Goal: Communication & Community: Ask a question

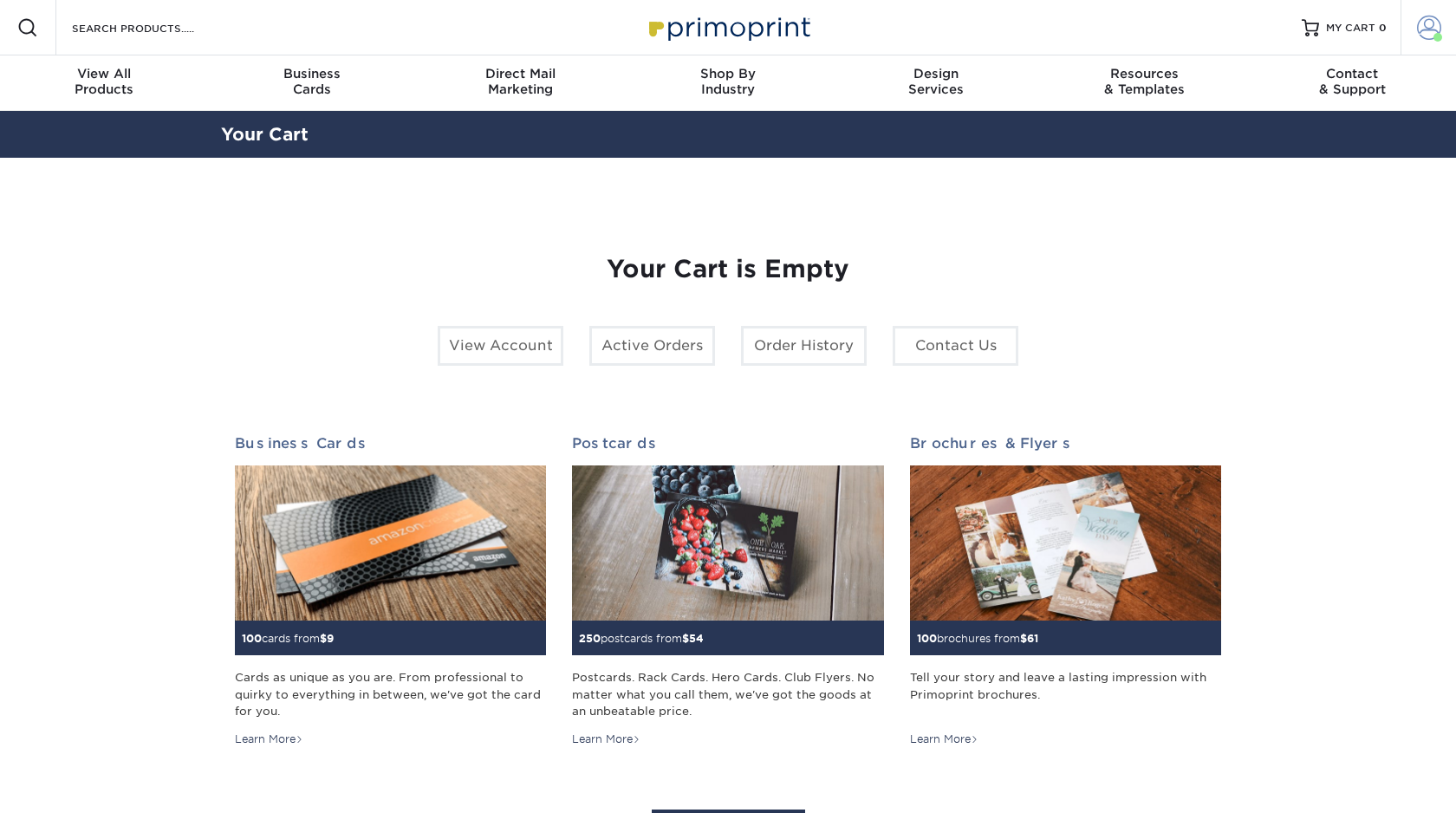
click at [1441, 23] on link "Account" at bounding box center [1428, 28] width 55 height 55
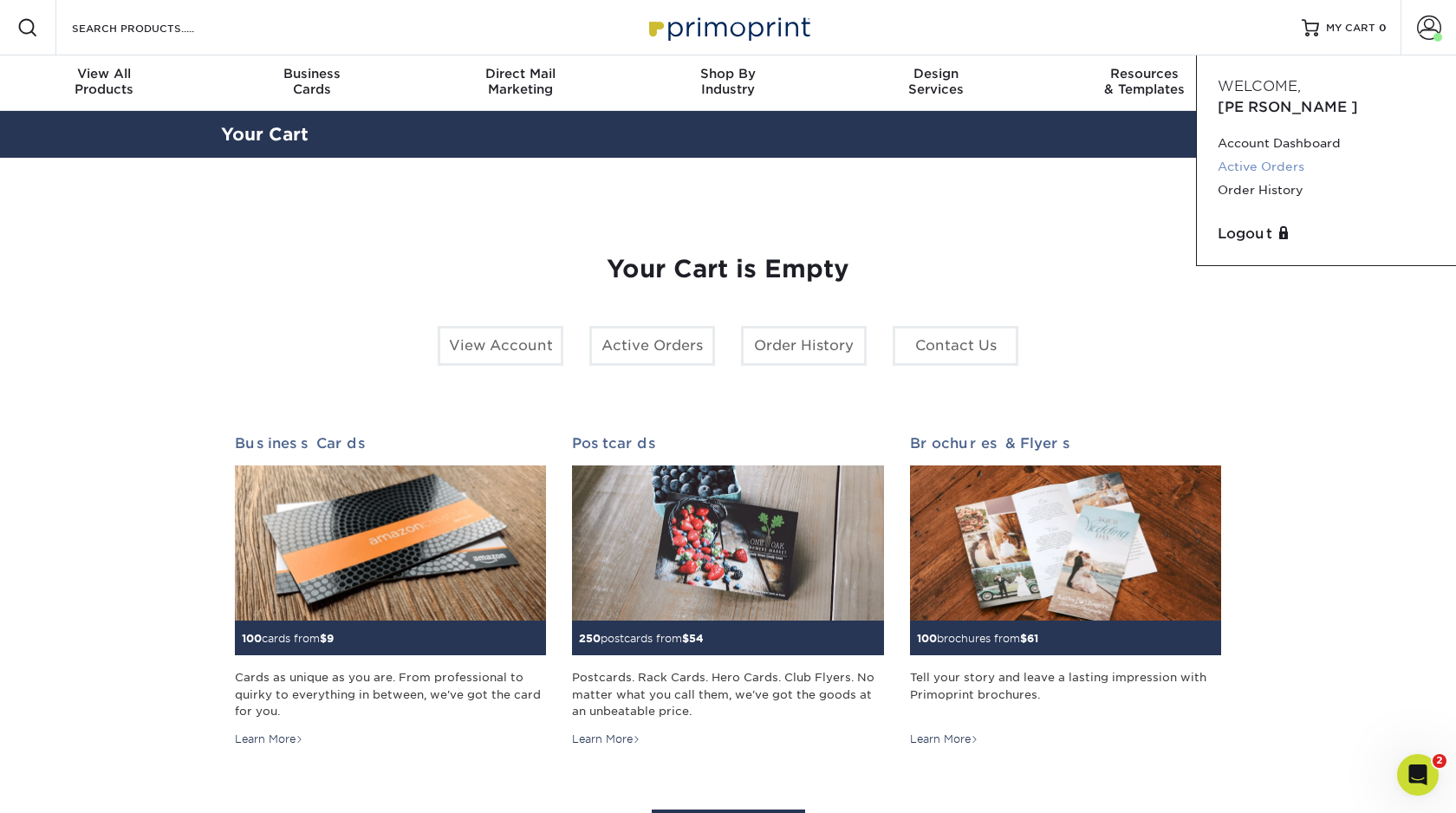
click at [1254, 155] on link "Active Orders" at bounding box center [1326, 166] width 217 height 23
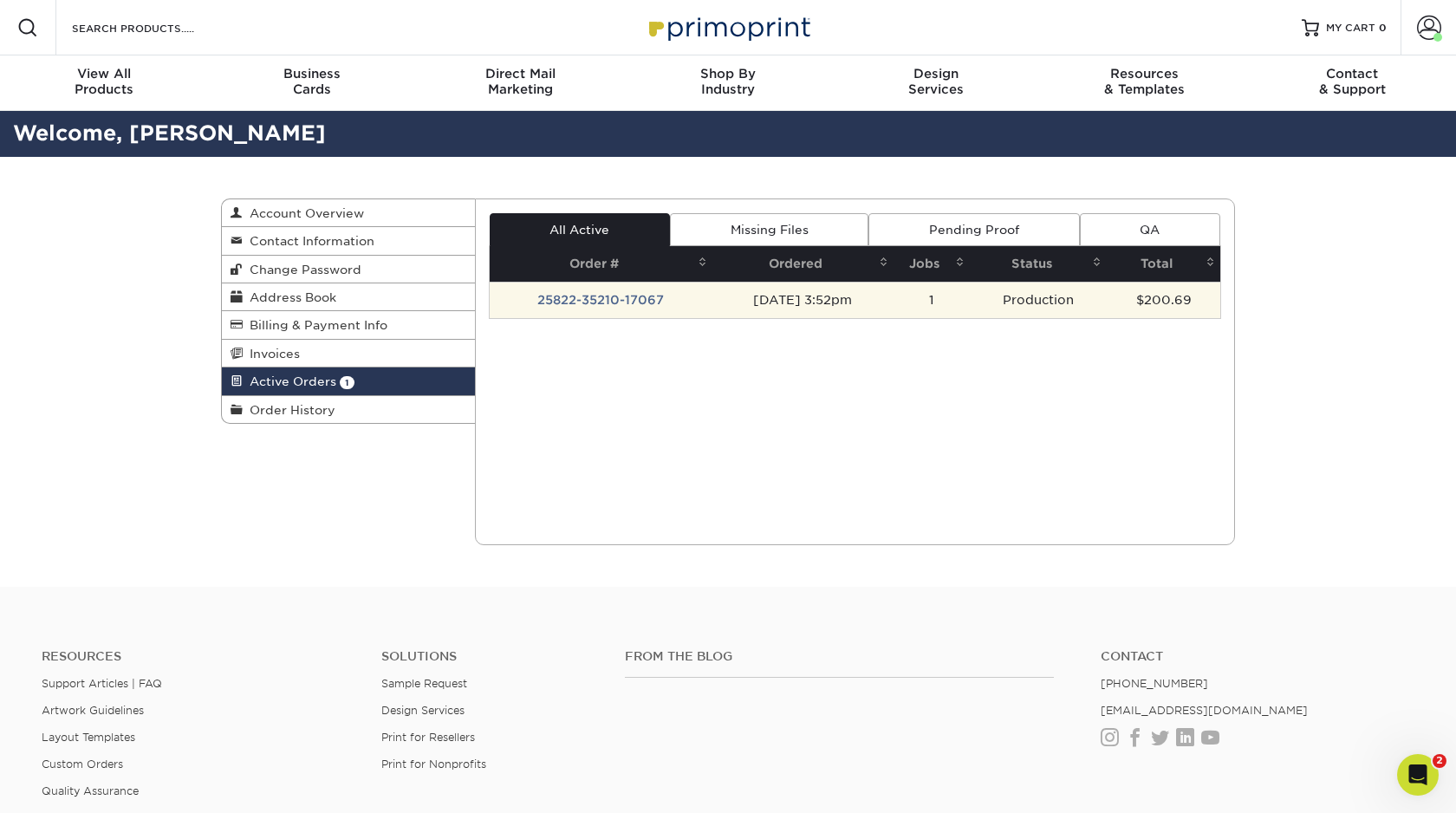
click at [653, 303] on td "25822-35210-17067" at bounding box center [601, 300] width 223 height 36
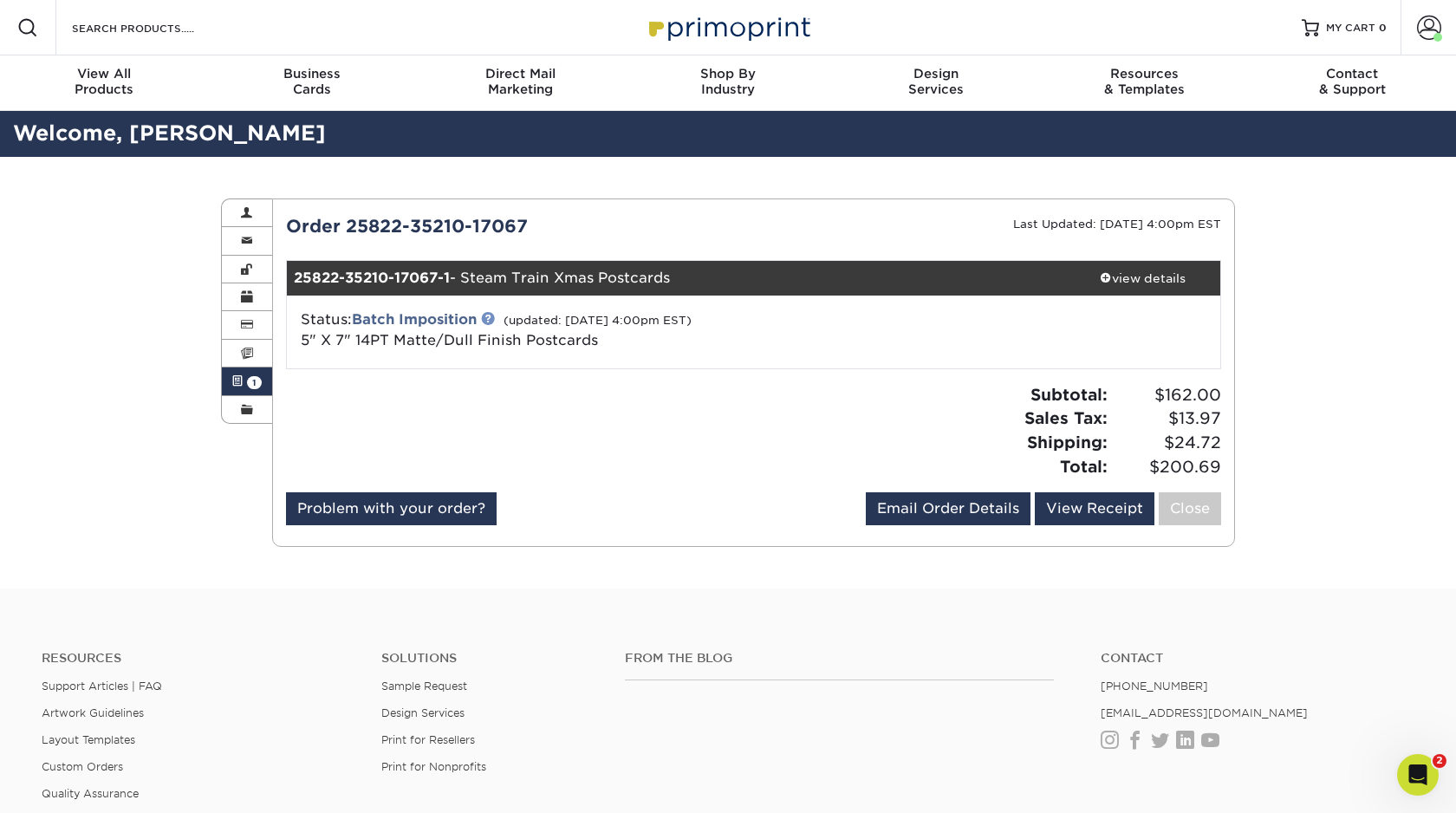
click at [493, 320] on link at bounding box center [489, 318] width 14 height 14
click at [1421, 785] on div "Open Intercom Messenger" at bounding box center [1415, 772] width 57 height 57
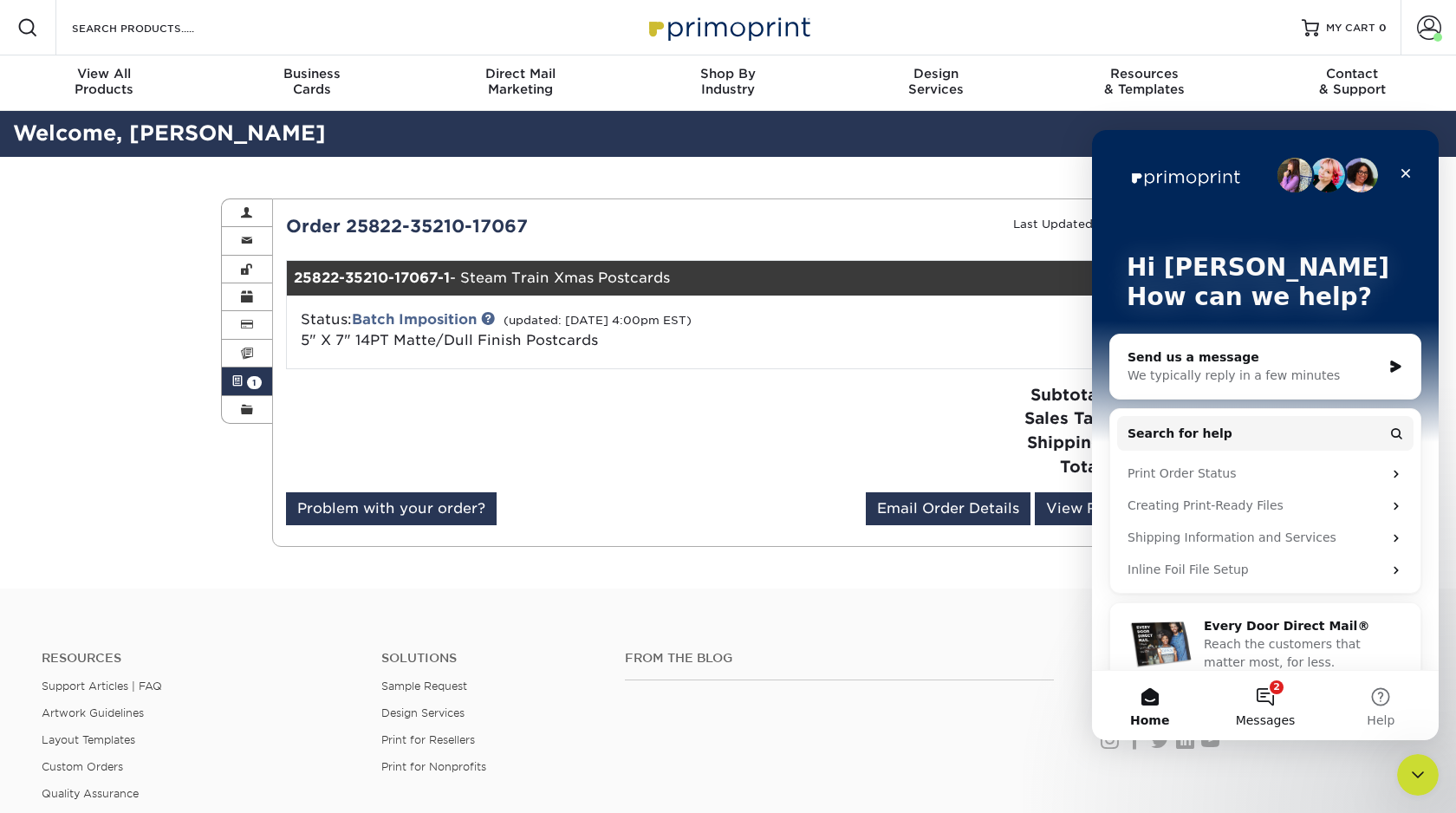
click at [1272, 719] on span "Messages" at bounding box center [1266, 720] width 60 height 12
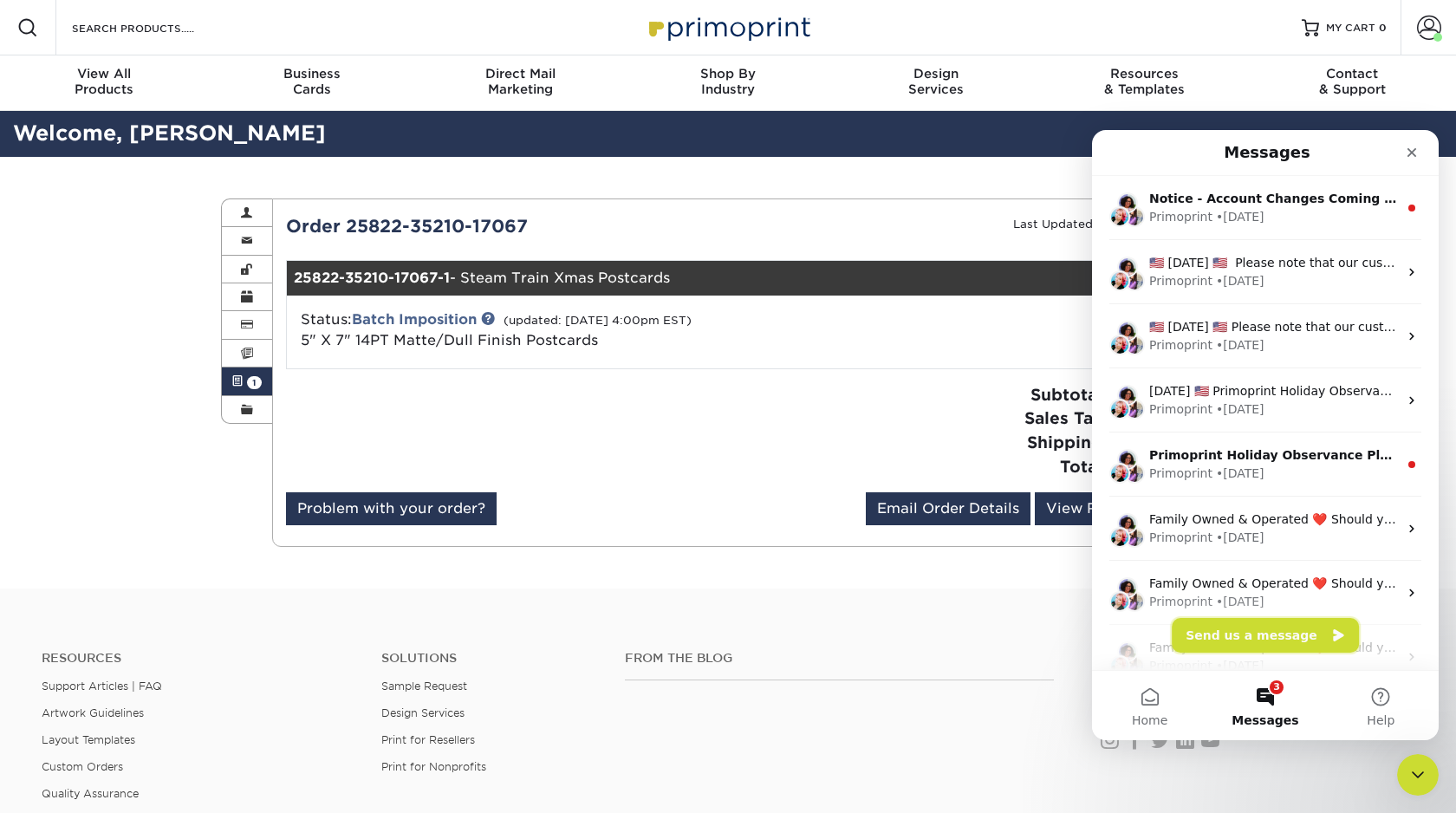
click at [1274, 632] on button "Send us a message" at bounding box center [1266, 634] width 187 height 35
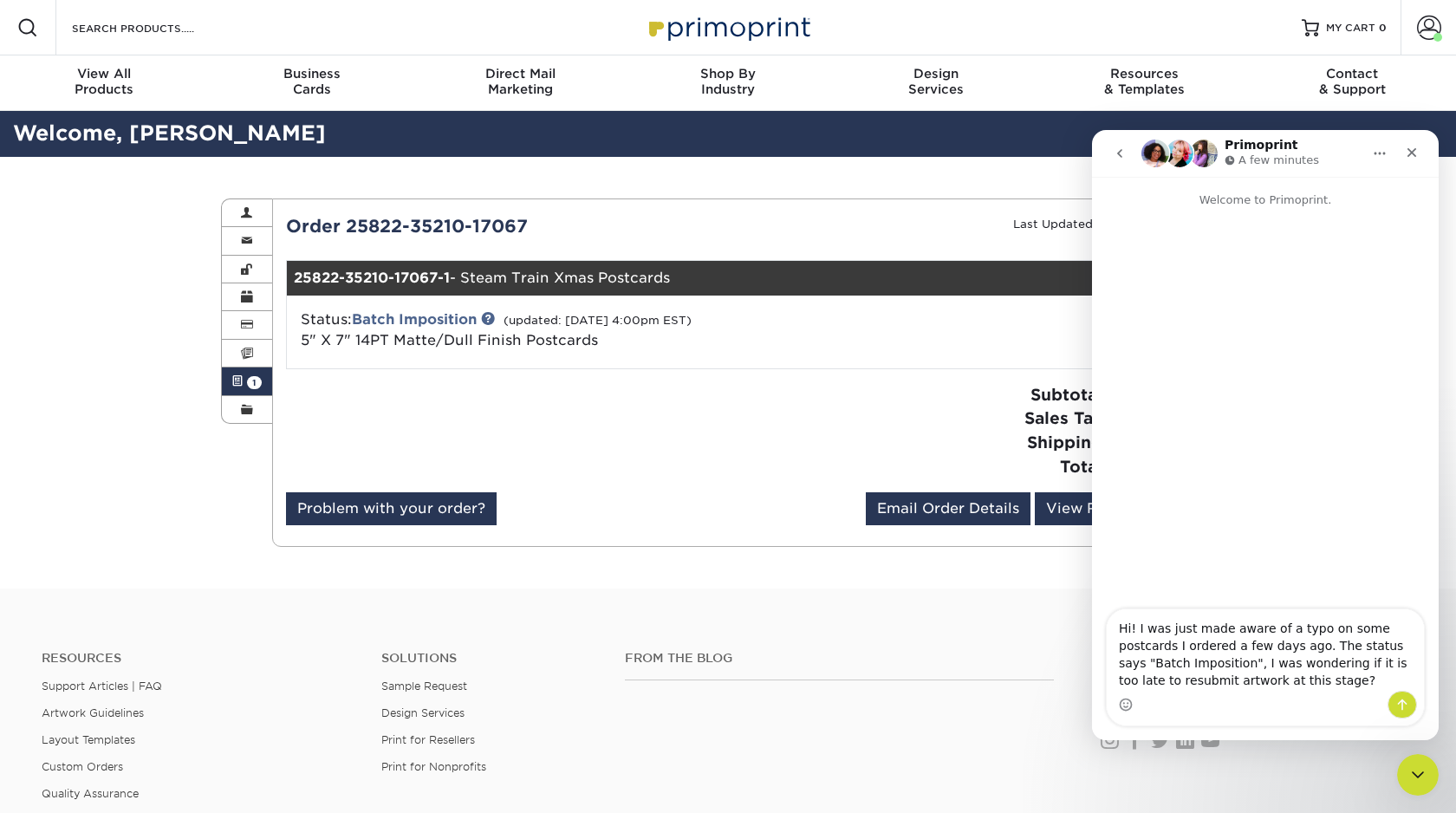
click at [1132, 677] on textarea "Hi! I was just made aware of a typo on some postcards I ordered a few days ago.…" at bounding box center [1266, 650] width 317 height 82
click at [1324, 687] on textarea "Hi! I was just made aware of a typo on some postcards I ordered a few days ago.…" at bounding box center [1266, 650] width 317 height 82
type textarea "Hi! I was just made aware of a typo on some postcards I ordered a few days ago.…"
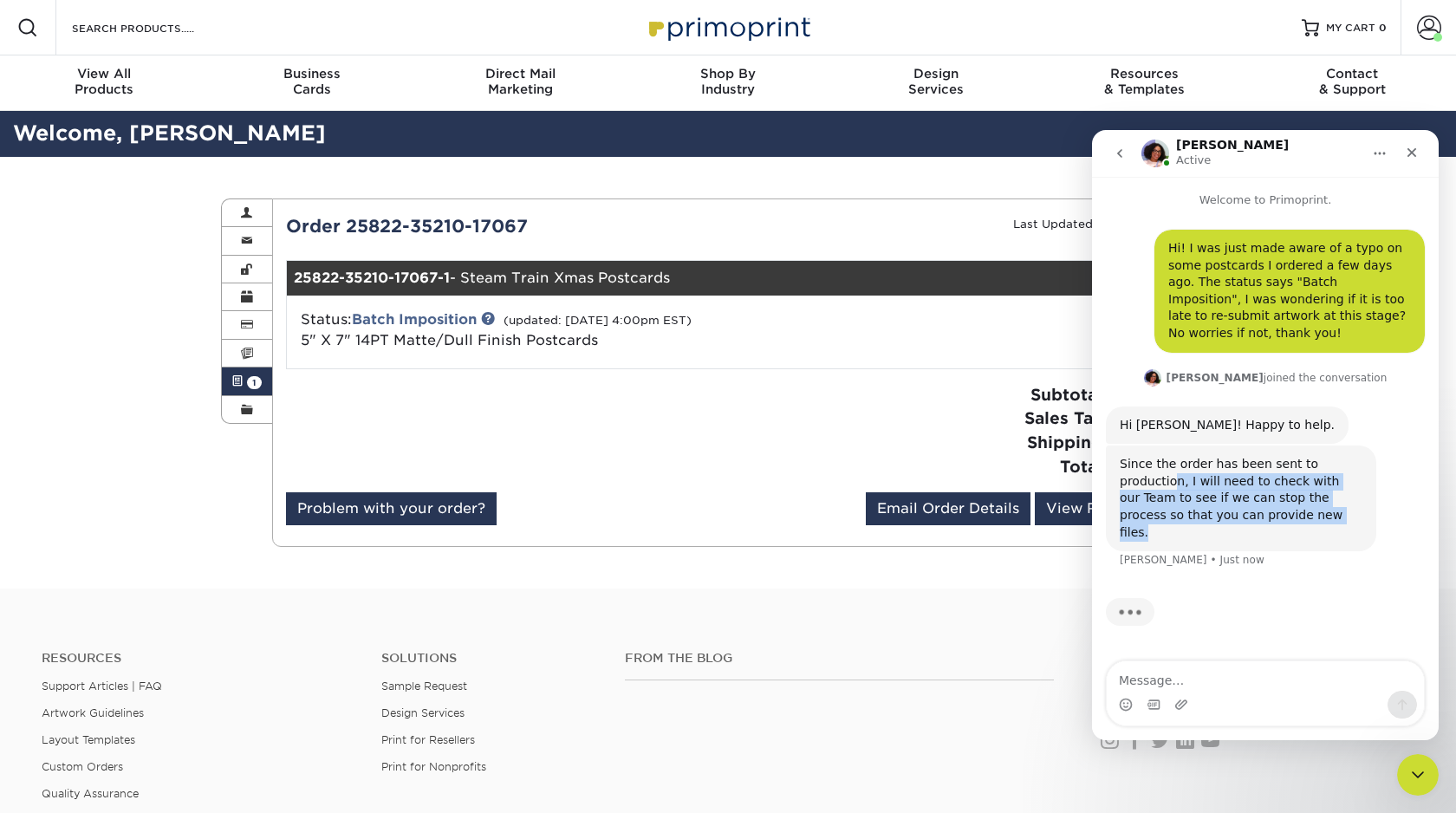
drag, startPoint x: 1175, startPoint y: 474, endPoint x: 1296, endPoint y: 532, distance: 134.2
click at [1296, 532] on div "Since the order has been sent to production, I will need to check with our Team…" at bounding box center [1242, 498] width 271 height 106
click at [1250, 498] on div "Since the order has been sent to production, I will need to check with our Team…" at bounding box center [1241, 497] width 243 height 85
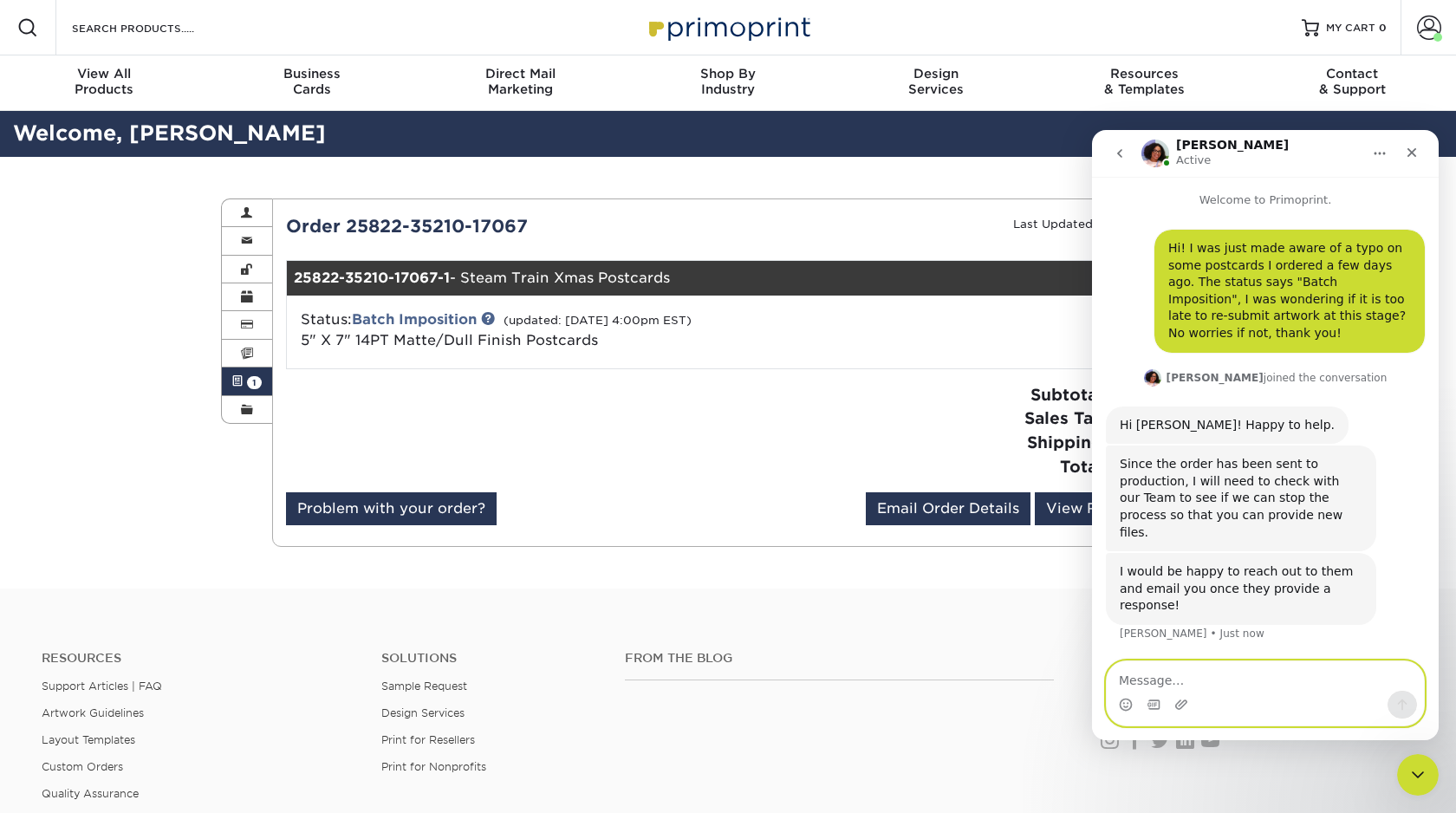
click at [1191, 674] on textarea "Message…" at bounding box center [1266, 675] width 317 height 29
type textarea "Okay, thank you! If it's not possible no worries."
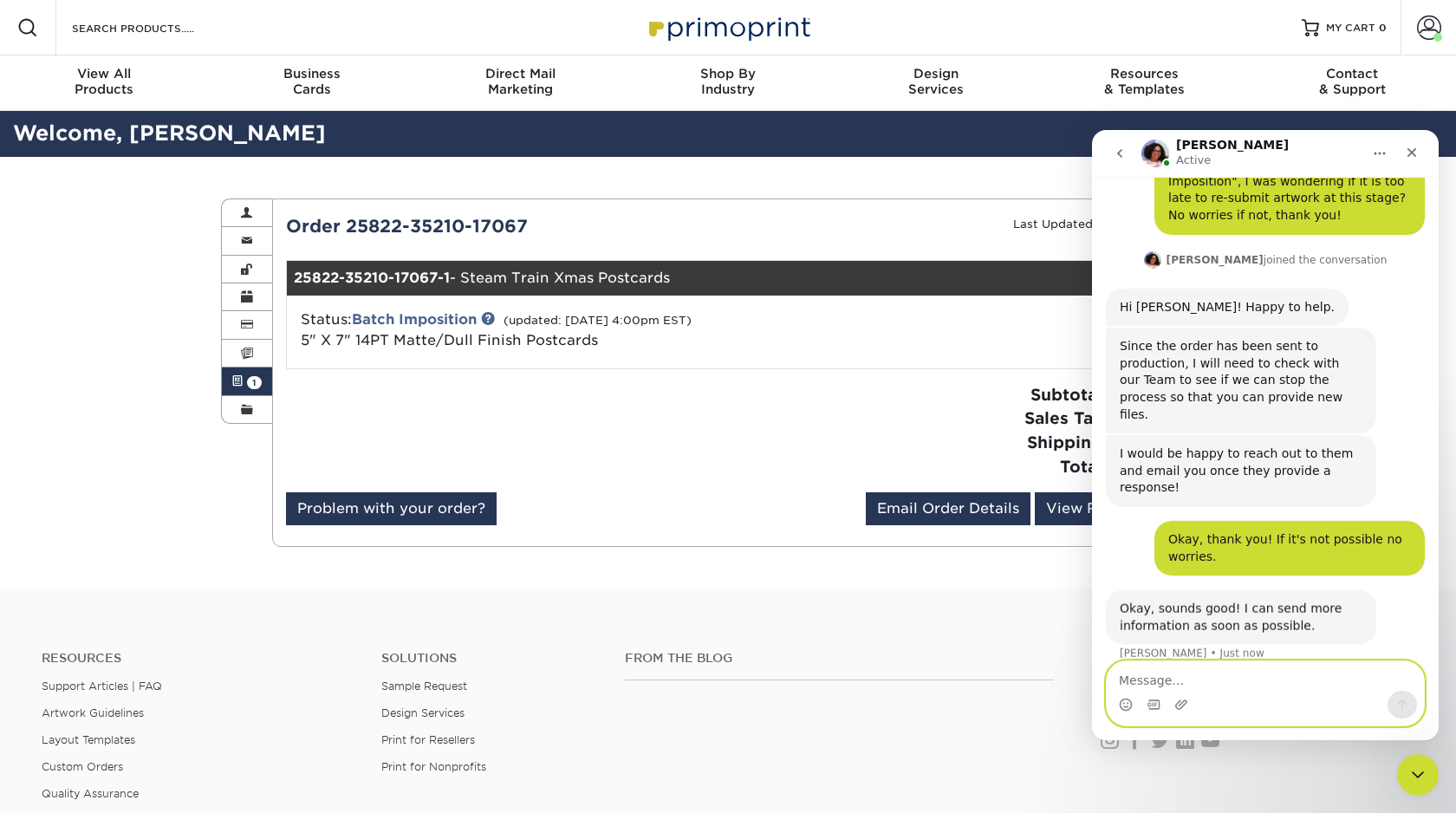
scroll to position [170, 0]
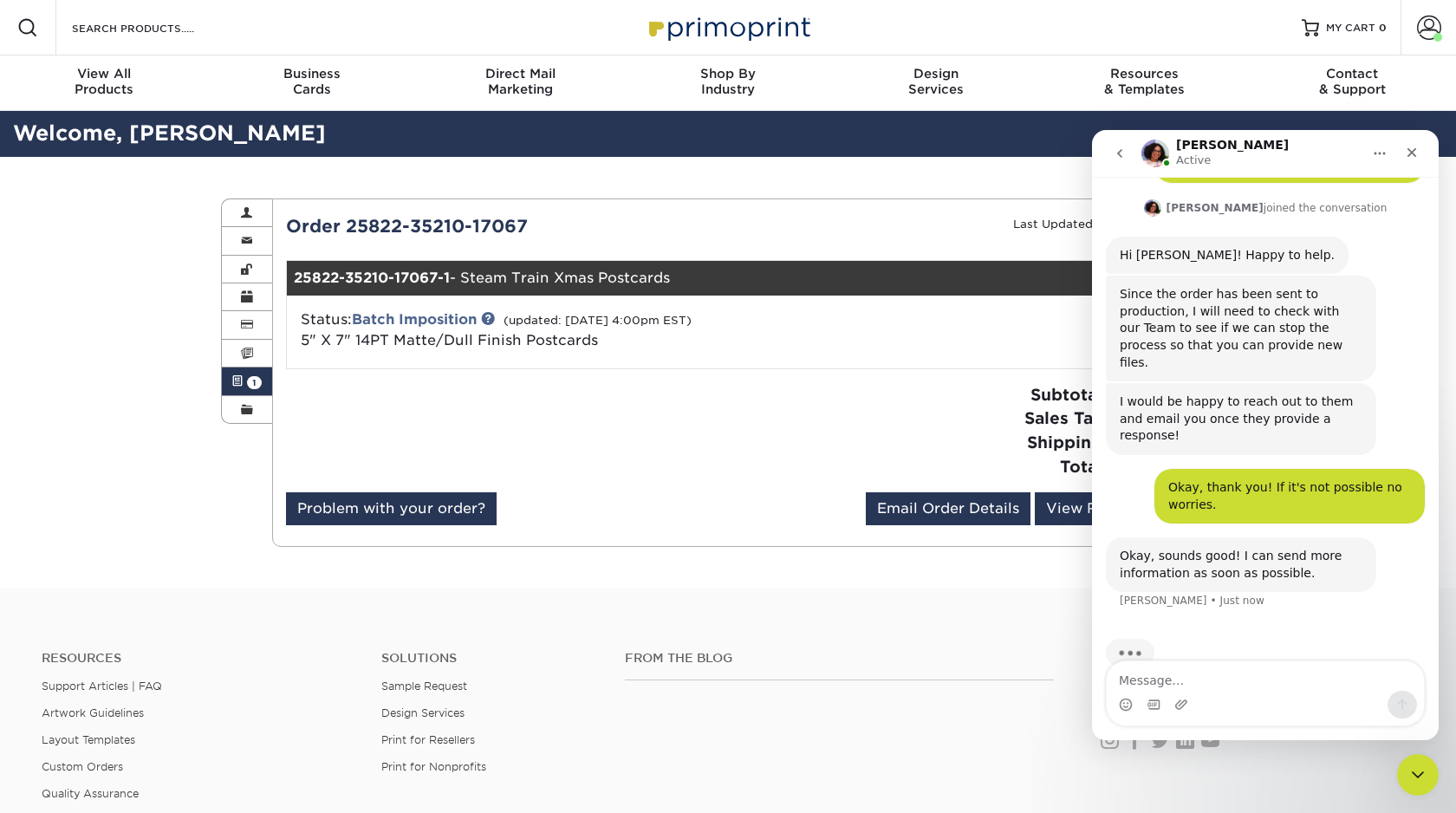
click at [1194, 694] on div "Intercom messenger" at bounding box center [1266, 704] width 317 height 28
click at [1246, 665] on textarea "Message…" at bounding box center [1266, 675] width 317 height 29
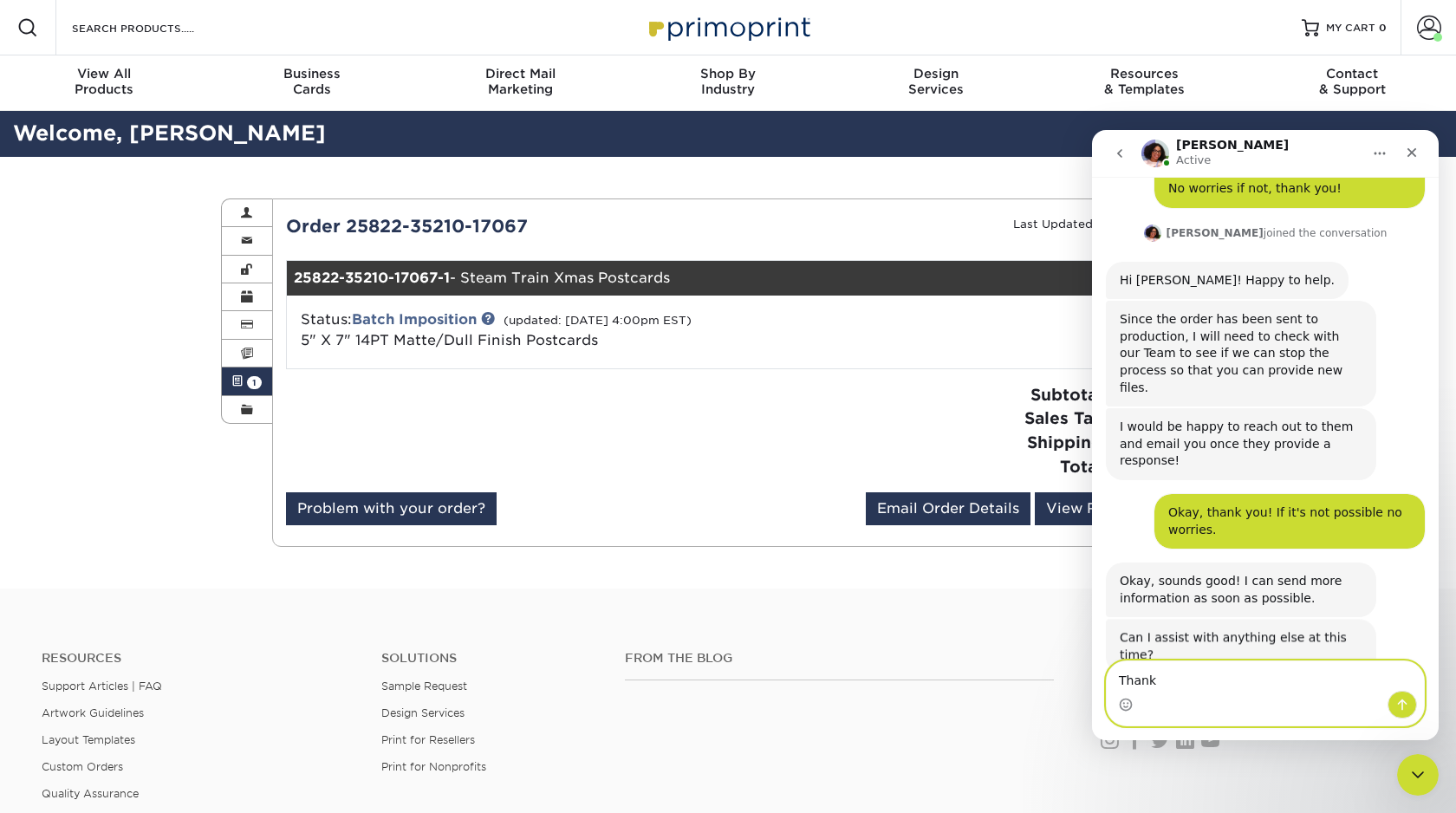
scroll to position [142, 0]
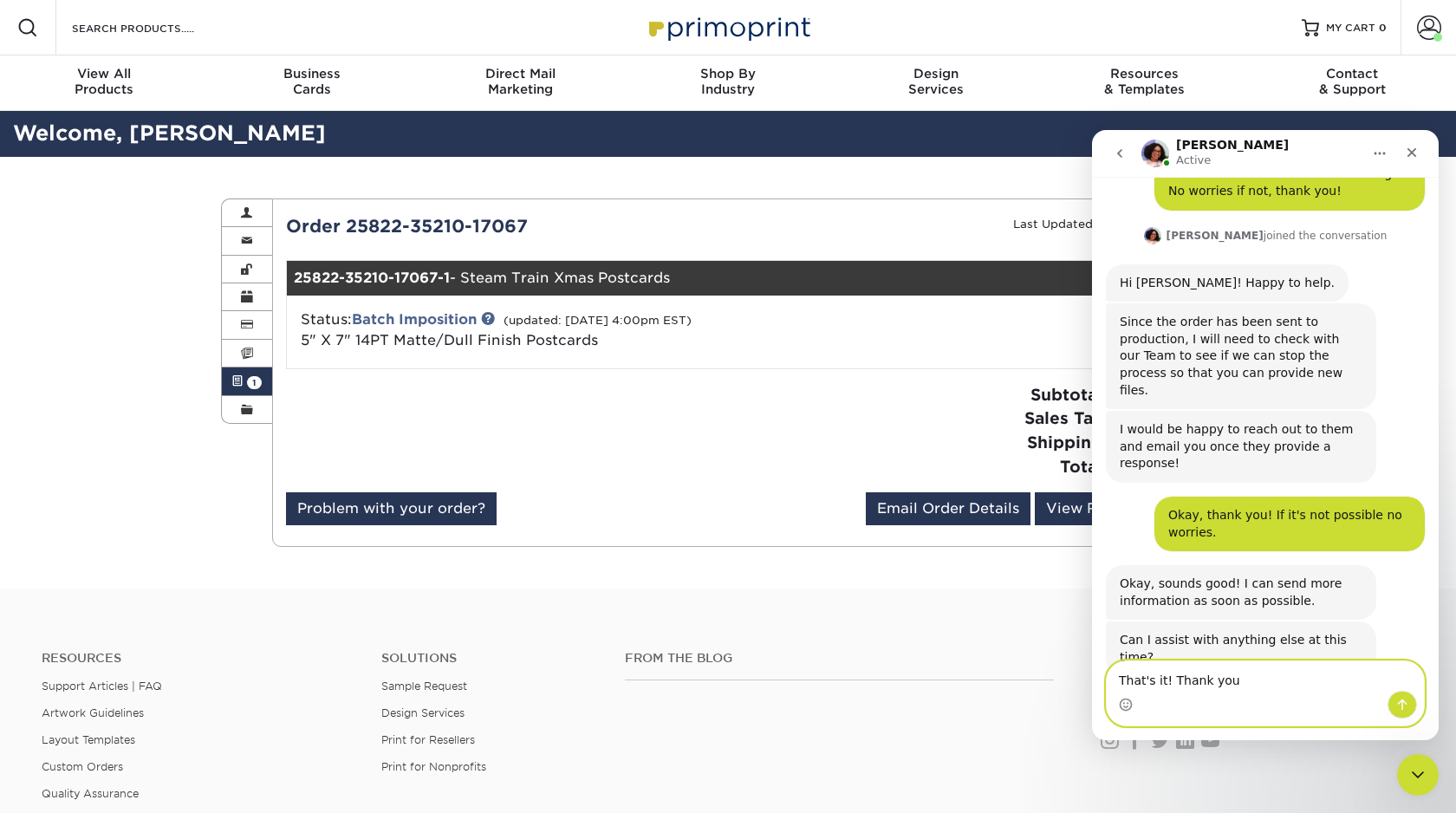
type textarea "That's it! Thank you!"
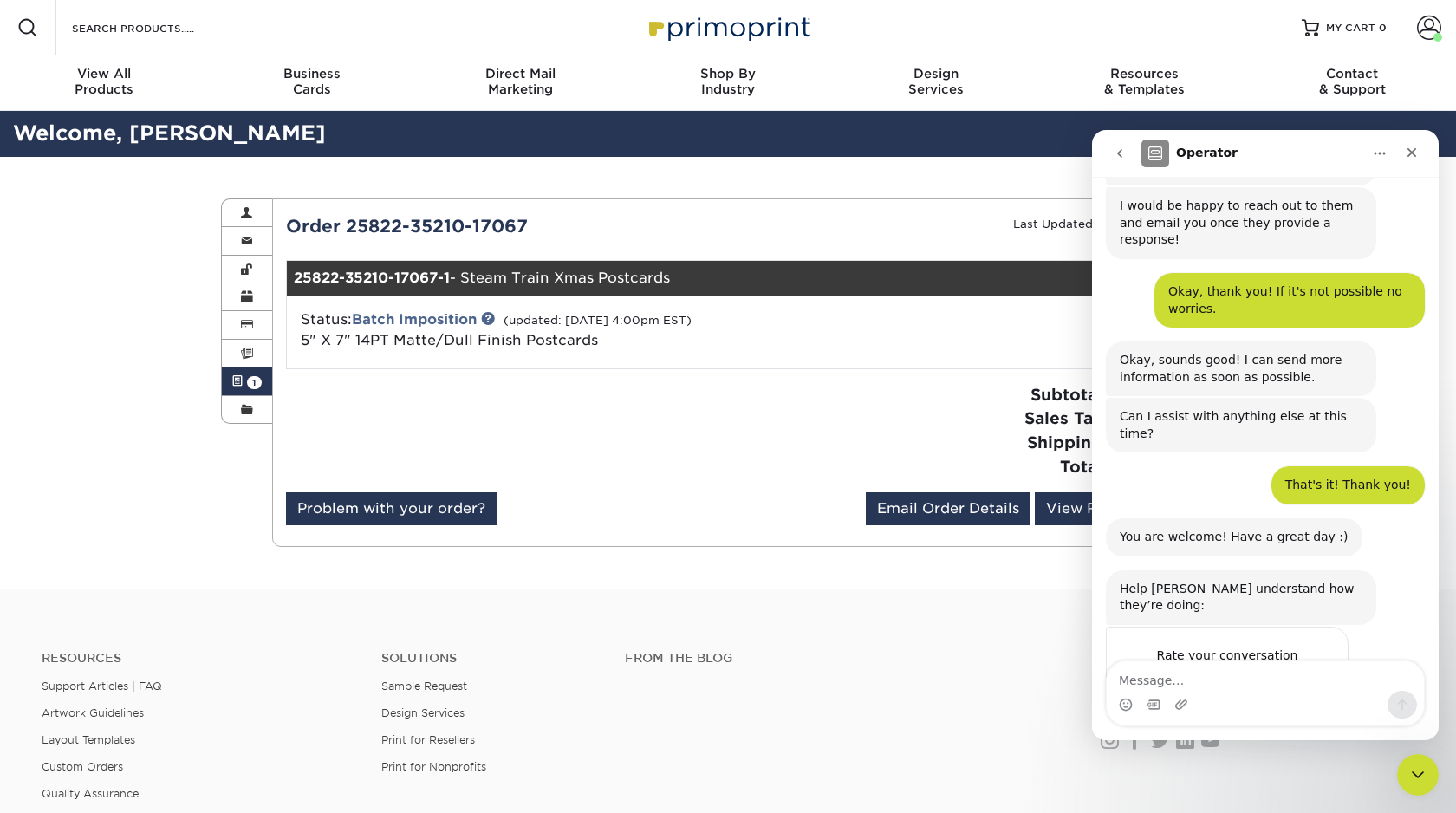
scroll to position [383, 0]
